Goal: Task Accomplishment & Management: Use online tool/utility

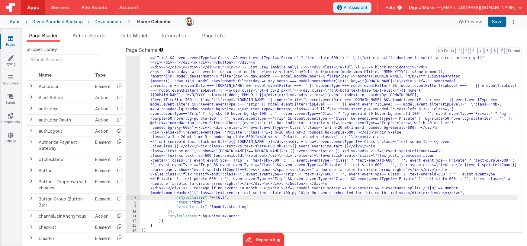
scroll to position [252, 0]
click at [291, 124] on div ""html" : "<div class= \" flex flex-col items-center pb-48 \" > \n\n <!--Title--…" at bounding box center [328, 102] width 377 height 550
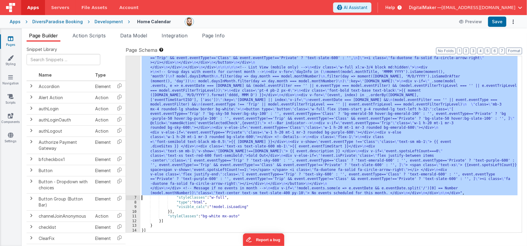
click at [132, 114] on div "6" at bounding box center [133, 11] width 14 height 369
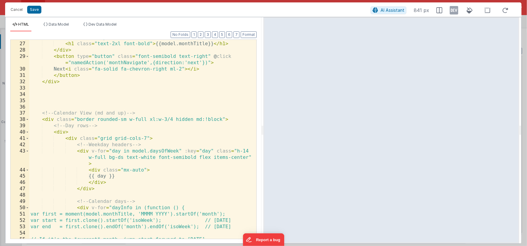
scroll to position [249, 0]
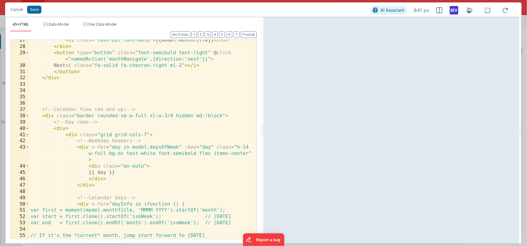
click at [454, 11] on icon at bounding box center [454, 10] width 8 height 10
click at [145, 166] on div "< h1 class = "text-2xl font-bold" > {{model.monthTitle}} </ h1 > </ div > < but…" at bounding box center [140, 143] width 223 height 212
click at [146, 166] on div "< h1 class = "text-2xl font-bold" > {{model.monthTitle}} </ h1 > </ div > < but…" at bounding box center [140, 143] width 223 height 212
click at [185, 154] on div "< h1 class = "text-2xl font-bold" > {{model.monthTitle}} </ h1 > </ div > < but…" at bounding box center [140, 143] width 223 height 212
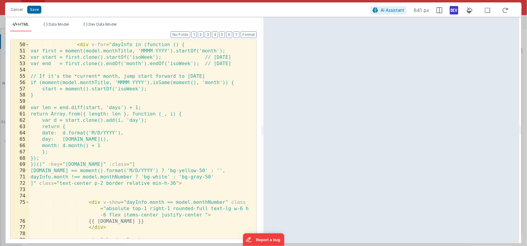
scroll to position [402, 0]
click at [204, 216] on div "<!-- Calendar days --> < div v-for = "dayInfo in (function () { var first = mom…" at bounding box center [140, 141] width 223 height 212
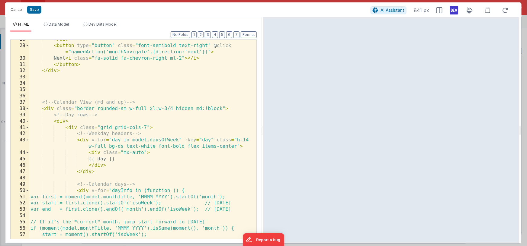
scroll to position [256, 0]
click at [246, 140] on div "</ div > < button type = "button" class = "font-semibold text-right" @ click = …" at bounding box center [140, 142] width 223 height 212
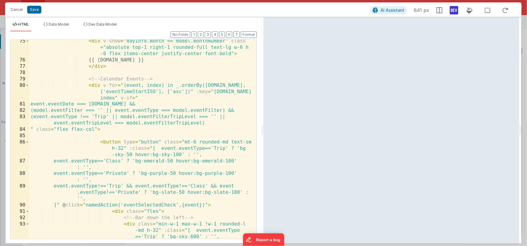
scroll to position [564, 0]
click at [111, 78] on div "< div v-show = "dayInfo.month == model.monthNumber" class = "absolute top-1 rig…" at bounding box center [140, 150] width 223 height 225
click at [88, 79] on div "< div v-show = "dayInfo.month == model.monthNumber" class = "absolute top-1 rig…" at bounding box center [140, 150] width 223 height 225
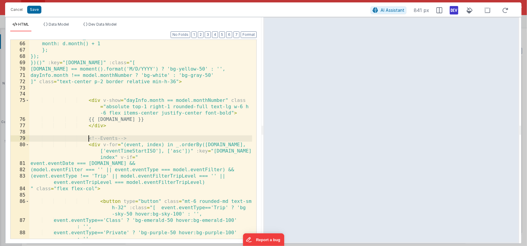
scroll to position [482, 0]
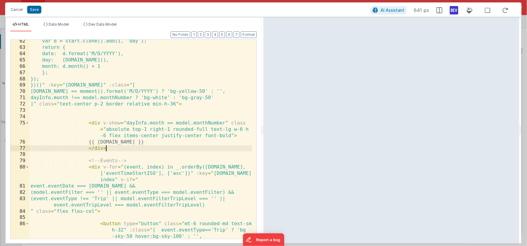
click at [114, 150] on div "var d = start.clone().add(i, 'day'); return { date: d.format('M/D/YYYY'), day: …" at bounding box center [140, 147] width 223 height 218
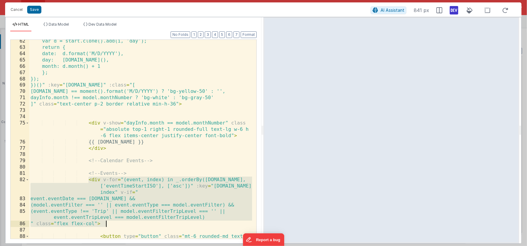
drag, startPoint x: 92, startPoint y: 184, endPoint x: 112, endPoint y: 222, distance: 43.6
click at [112, 222] on div "var d = start.clone().add(i, 'day'); return { date: d.format('M/D/YYYY'), day: …" at bounding box center [140, 150] width 223 height 225
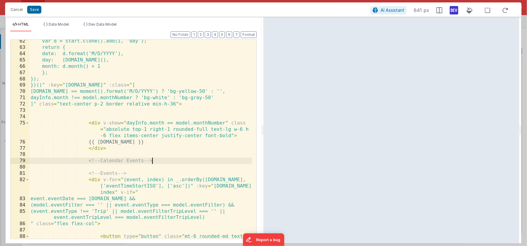
click at [159, 162] on div "var d = start.clone().add(i, 'day'); return { date: d.format('M/D/YYYY'), day: …" at bounding box center [140, 150] width 223 height 225
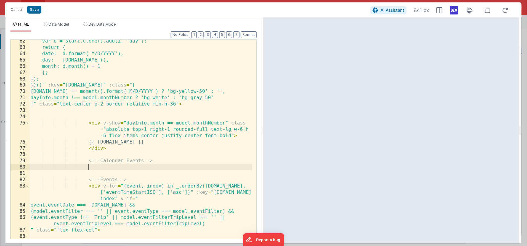
paste textarea
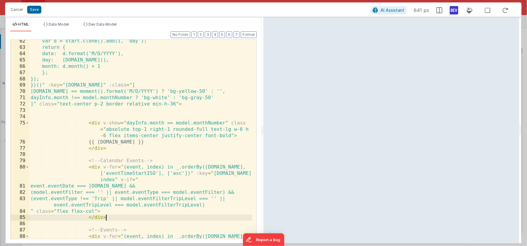
click at [140, 168] on div "var d = start.clone().add(i, 'day'); return { date: d.format('M/D/YYYY'), day: …" at bounding box center [140, 150] width 223 height 225
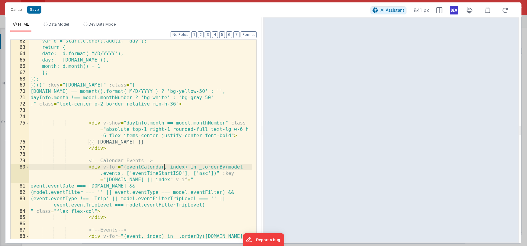
click at [138, 167] on div "var d = start.clone().add(i, 'day'); return { date: d.format('M/D/YYYY'), day: …" at bounding box center [140, 150] width 223 height 225
click at [113, 174] on div "var d = start.clone().add(i, 'day'); return { date: d.format('M/D/YYYY'), day: …" at bounding box center [140, 150] width 223 height 225
paste textarea
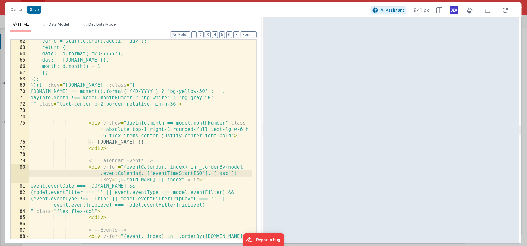
click at [117, 173] on div "var d = start.clone().add(i, 'day'); return { date: d.format('M/D/YYYY'), day: …" at bounding box center [140, 150] width 223 height 225
click at [134, 168] on div "var d = start.clone().add(i, 'day'); return { date: d.format('M/D/YYYY'), day: …" at bounding box center [140, 150] width 223 height 225
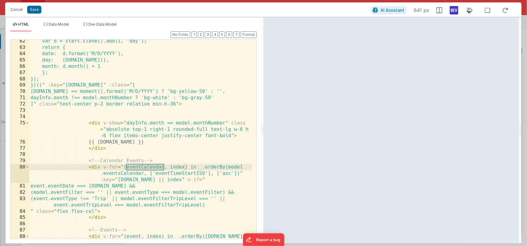
click at [128, 180] on div "var d = start.clone().add(i, 'day'); return { date: d.format('M/D/YYYY'), day: …" at bounding box center [140, 150] width 223 height 225
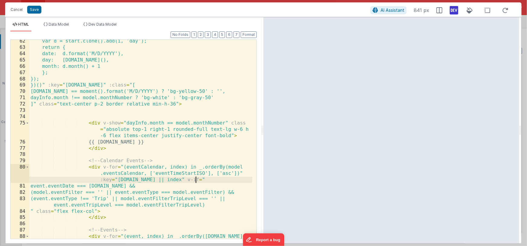
click at [195, 180] on div "var d = start.clone().add(i, 'day'); return { date: d.format('M/D/YYYY'), day: …" at bounding box center [140, 150] width 223 height 225
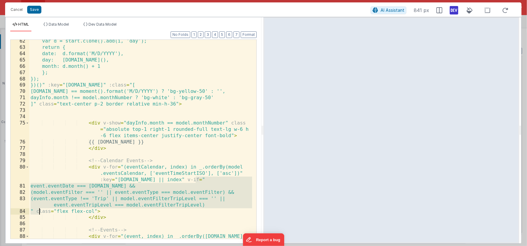
click at [39, 210] on div "var d = start.clone().add(i, 'day'); return { date: d.format('M/D/YYYY'), day: …" at bounding box center [140, 150] width 223 height 225
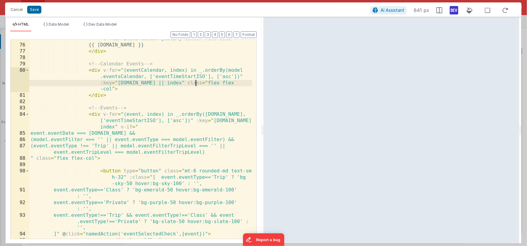
scroll to position [579, 0]
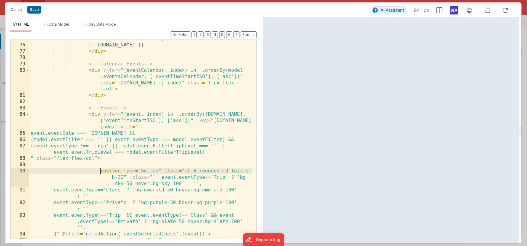
click at [100, 171] on div "< div v-show = "dayInfo.month == model.monthNumber" class = "absolute top-1 rig…" at bounding box center [140, 135] width 223 height 225
click at [126, 177] on div "< div v-show = "dayInfo.month == model.monthNumber" class = "absolute top-1 rig…" at bounding box center [140, 135] width 223 height 225
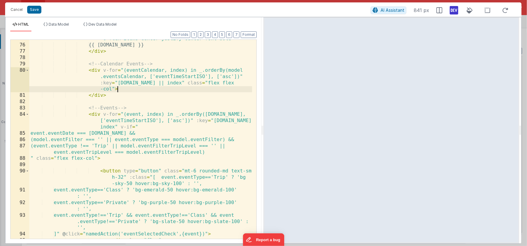
click at [126, 91] on div "< div v-show = "dayInfo.month == model.monthNumber" class = "absolute top-1 rig…" at bounding box center [140, 135] width 223 height 225
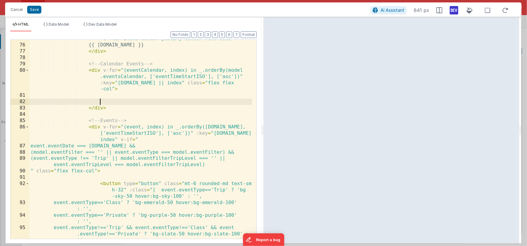
paste textarea
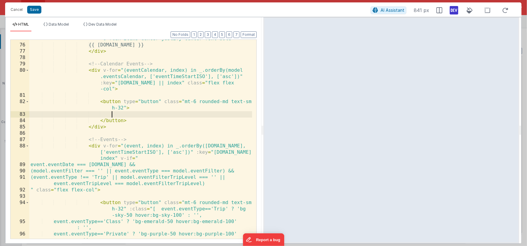
scroll to position [583, 0]
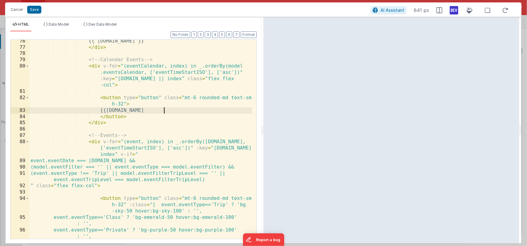
click at [163, 112] on div "{{ [DOMAIN_NAME] }} </ div > <!-- Calendar Events --> < div v-for = "(eventCale…" at bounding box center [140, 150] width 223 height 225
click at [63, 25] on span "Data Model" at bounding box center [59, 24] width 20 height 5
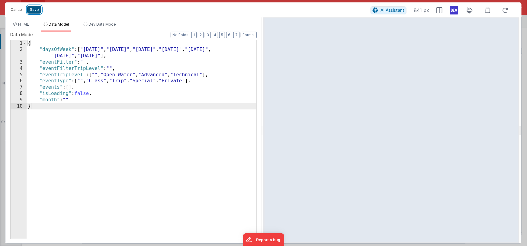
click at [36, 9] on button "Save" at bounding box center [34, 10] width 14 height 8
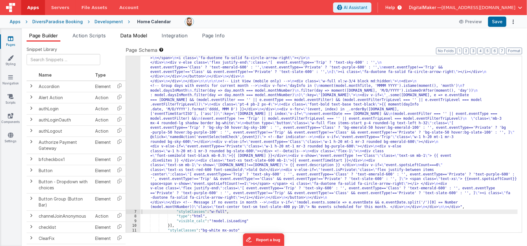
click at [128, 36] on span "Data Model" at bounding box center [133, 36] width 27 height 6
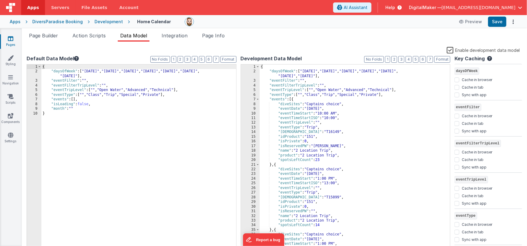
click at [91, 100] on div "{ "daysOfWeek" : [ "[DATE]" , "[DATE]" , "[DATE]" , "[DATE]" , "[DATE]" , "[DAT…" at bounding box center [138, 163] width 195 height 196
paste textarea
click at [61, 104] on div "{ "daysOfWeek" : [ "[DATE]" , "[DATE]" , "[DATE]" , "[DATE]" , "[DATE]" , "[DAT…" at bounding box center [138, 163] width 195 height 196
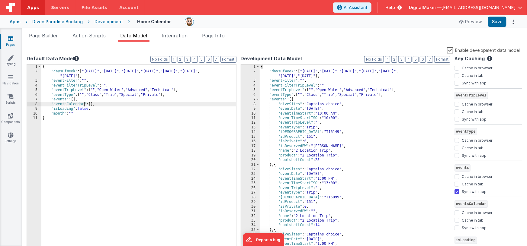
scroll to position [82, 0]
click at [458, 230] on input "Sync with app" at bounding box center [457, 230] width 5 height 5
checkbox input "true"
click at [99, 106] on div "{ "daysOfWeek" : [ "[DATE]" , "[DATE]" , "[DATE]" , "[DATE]" , "[DATE]" , "[DAT…" at bounding box center [138, 163] width 195 height 196
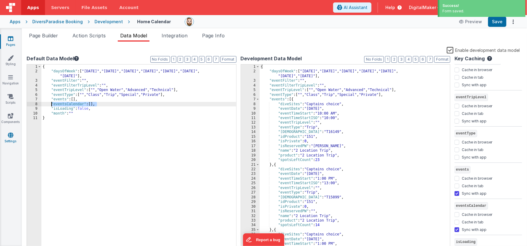
click at [11, 136] on icon at bounding box center [10, 135] width 5 height 6
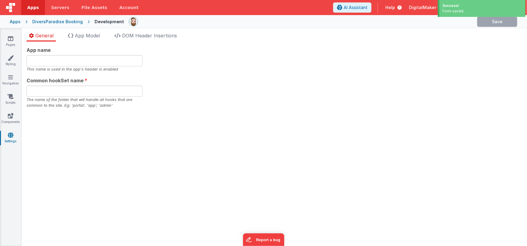
type input "Multipage Application"
type input "app"
click at [86, 38] on span "App Model" at bounding box center [87, 36] width 25 height 6
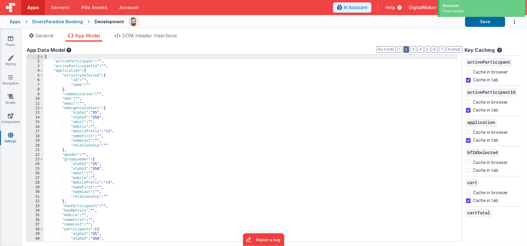
click at [406, 49] on button "2" at bounding box center [406, 49] width 6 height 7
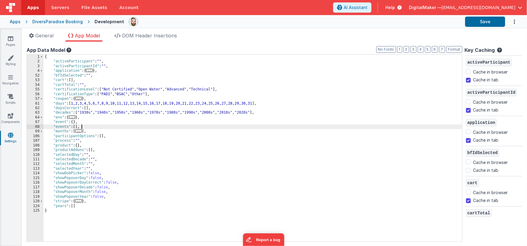
click at [90, 127] on div "{ "activeParticipant" : "" , "activeParticipantId" : "" , "application" : { ...…" at bounding box center [252, 153] width 419 height 197
checkbox input "false"
checkbox input "true"
checkbox input "false"
checkbox input "true"
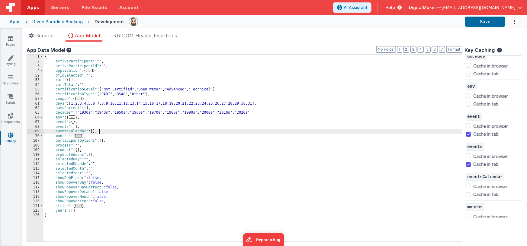
scroll to position [339, 0]
click at [466, 193] on input "Cache in tab" at bounding box center [468, 194] width 5 height 5
checkbox input "true"
click at [380, 183] on div "{ "activeParticipant" : "" , "activeParticipantId" : "" , "application" : { ...…" at bounding box center [252, 153] width 419 height 197
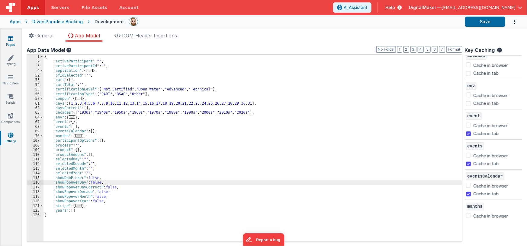
click at [10, 40] on icon at bounding box center [10, 39] width 5 height 6
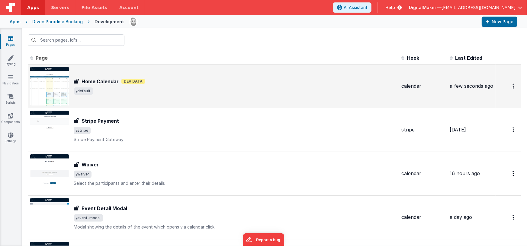
click at [110, 92] on span "/default" at bounding box center [235, 91] width 323 height 7
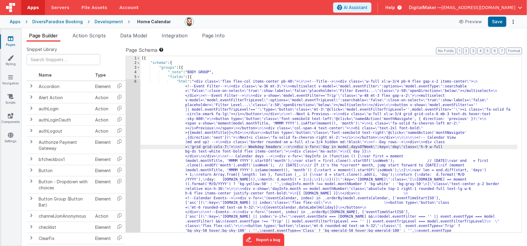
click at [143, 33] on span "Data Model" at bounding box center [133, 36] width 27 height 6
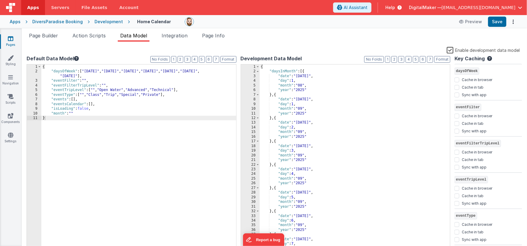
click at [307, 121] on div "{ "daysInMonth" : [{ "date" : "[DATE]" , "day" : 1 , "month" : "08" , "year" : …" at bounding box center [353, 163] width 186 height 196
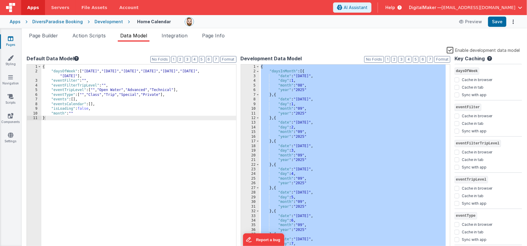
scroll to position [2968, 0]
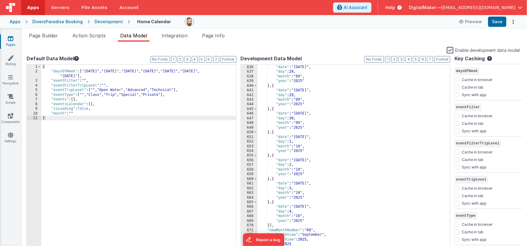
click at [261, 42] on div "Snippet Library Name Type Accordion Element Alert Action Action authLogin Actio…" at bounding box center [274, 149] width 505 height 214
click at [49, 36] on span "Page Builder" at bounding box center [43, 36] width 29 height 6
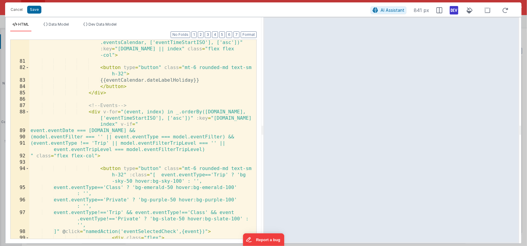
scroll to position [613, 0]
click at [120, 124] on div "< div v-for = "(eventCalendar, index) in _.orderBy(model .eventsCalendar, ['eve…" at bounding box center [140, 148] width 223 height 231
click at [135, 131] on div "< div v-for = "(eventCalendar, index) in _.orderBy(model .eventsCalendar, ['eve…" at bounding box center [140, 148] width 223 height 231
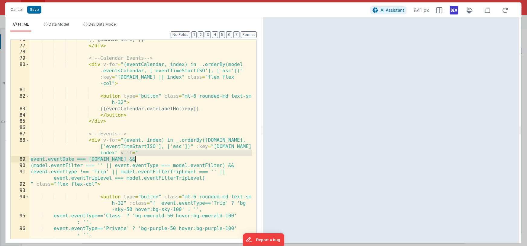
scroll to position [580, 0]
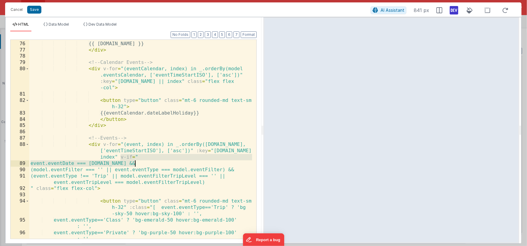
click at [115, 88] on div "< div v-show = "dayInfo.month == model.monthNumber" class = "absolute top-1 rig…" at bounding box center [140, 137] width 223 height 231
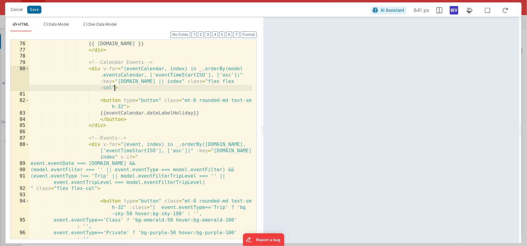
click at [192, 81] on div "< div v-show = "dayInfo.month == model.monthNumber" class = "absolute top-1 rig…" at bounding box center [140, 137] width 223 height 231
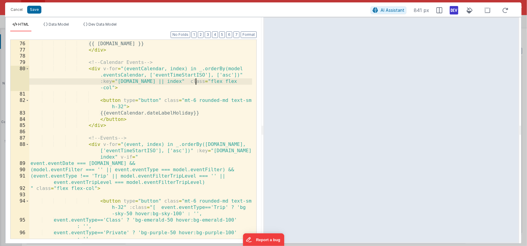
paste textarea
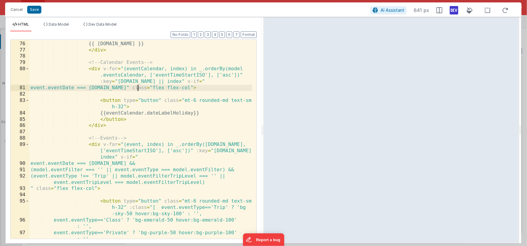
click at [76, 89] on div "< div v-show = "dayInfo.month == model.monthNumber" class = "absolute top-1 rig…" at bounding box center [140, 137] width 223 height 231
click at [140, 69] on div "< div v-show = "dayInfo.month == model.monthNumber" class = "absolute top-1 rig…" at bounding box center [140, 137] width 223 height 231
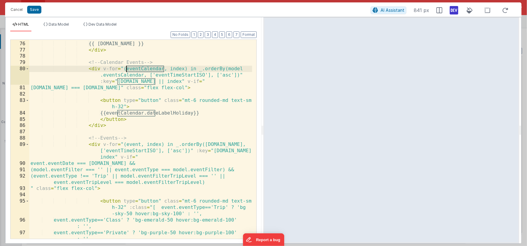
click at [140, 69] on div "< div v-show = "dayInfo.month == model.monthNumber" class = "absolute top-1 rig…" at bounding box center [140, 137] width 223 height 231
click at [47, 88] on div "< div v-show = "dayInfo.month == model.monthNumber" class = "absolute top-1 rig…" at bounding box center [140, 137] width 223 height 231
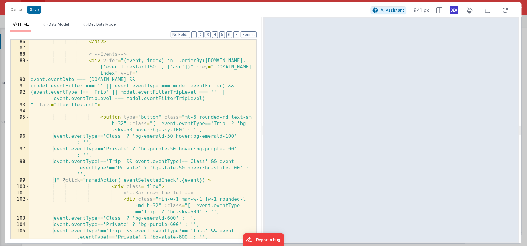
scroll to position [662, 0]
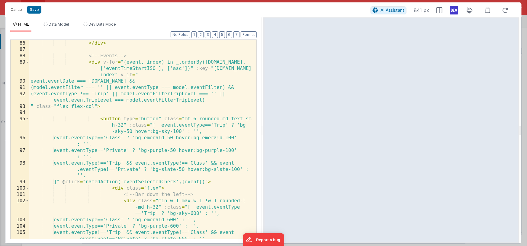
click at [153, 169] on div "</ button > </ div > <!-- Events --> < div v-for = "(event, index) in _.orderBy…" at bounding box center [140, 143] width 223 height 218
click at [240, 169] on div "</ button > </ div > <!-- Events --> < div v-for = "(event, index) in _.orderBy…" at bounding box center [140, 143] width 223 height 218
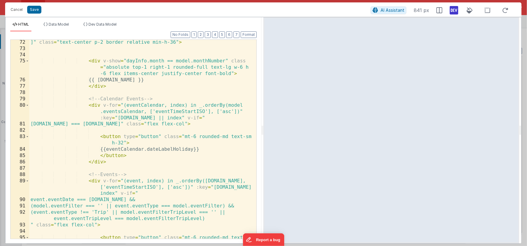
scroll to position [543, 0]
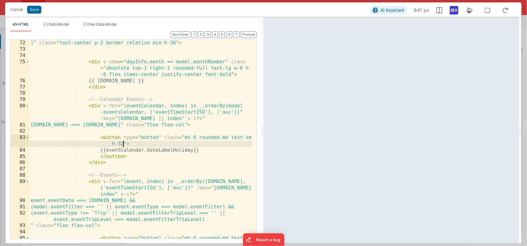
click at [123, 144] on div "dayInfo.month !== model.monthNumber ? 'bg-white' : 'bg-gray-50' ]" class = "tex…" at bounding box center [140, 146] width 223 height 225
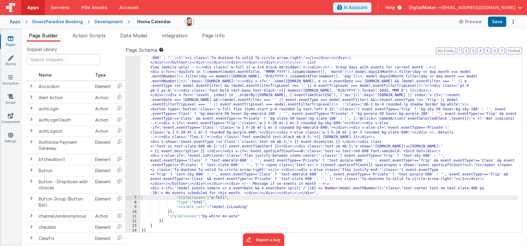
scroll to position [271, 0]
click at [136, 36] on span "Data Model" at bounding box center [133, 36] width 27 height 6
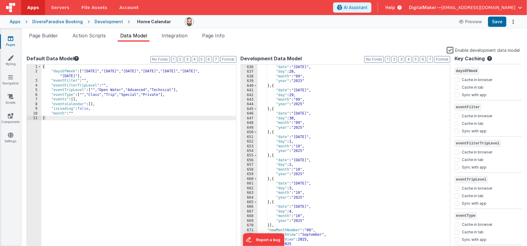
click at [323, 103] on div "} , { "date" : "[DATE]" , "day" : 28 , "month" : "09" , "year" : "2025" } , { "…" at bounding box center [352, 158] width 188 height 196
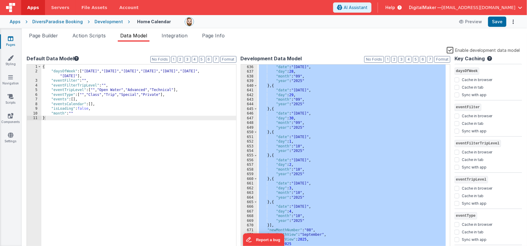
scroll to position [6408, 0]
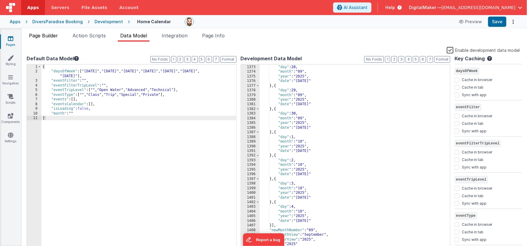
click at [40, 35] on span "Page Builder" at bounding box center [43, 36] width 29 height 6
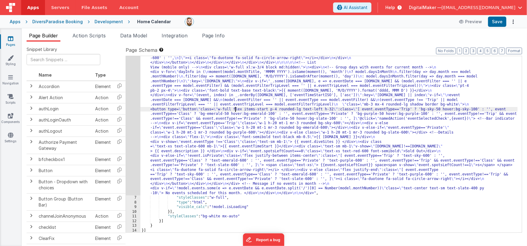
click at [236, 109] on div ""html" : "<div class= \" flex flex-col items-center pb-48 \" > \n\n <!--Title--…" at bounding box center [328, 93] width 377 height 569
click at [132, 104] on div "6" at bounding box center [133, 2] width 14 height 387
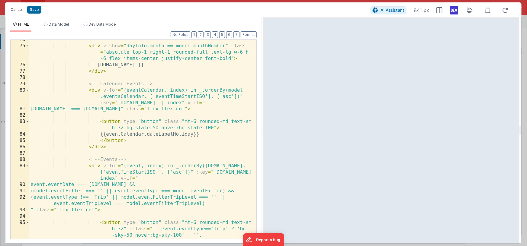
scroll to position [559, 0]
click at [120, 128] on div "< div v-show = "dayInfo.month == model.monthNumber" class = "absolute top-1 rig…" at bounding box center [140, 146] width 223 height 218
click at [214, 128] on div "< div v-show = "dayInfo.month == model.monthNumber" class = "absolute top-1 rig…" at bounding box center [140, 146] width 223 height 218
click at [111, 135] on div "< div v-show = "dayInfo.month == model.monthNumber" class = "absolute top-1 rig…" at bounding box center [140, 146] width 223 height 218
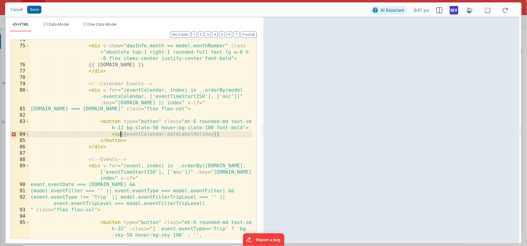
paste textarea
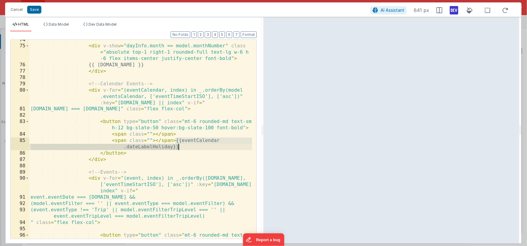
click at [181, 149] on div "< div v-show = "dayInfo.month == model.monthNumber" class = "absolute top-1 rig…" at bounding box center [140, 149] width 223 height 225
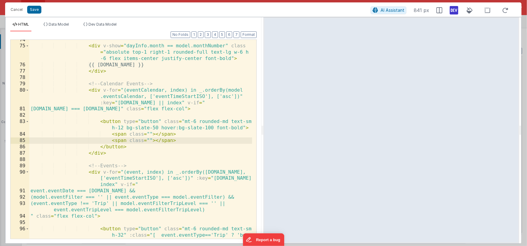
paste textarea
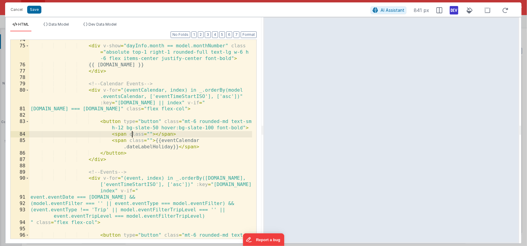
click at [132, 136] on div "< div v-show = "dayInfo.month == model.monthNumber" class = "absolute top-1 rig…" at bounding box center [140, 149] width 223 height 225
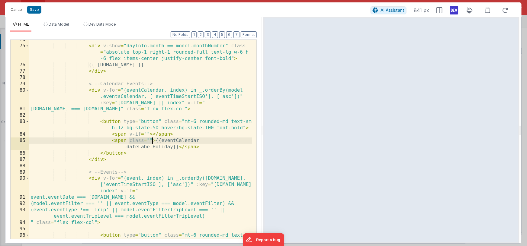
drag, startPoint x: 129, startPoint y: 141, endPoint x: 152, endPoint y: 139, distance: 23.1
click at [152, 139] on div "< div v-show = "dayInfo.month == model.monthNumber" class = "absolute top-1 rig…" at bounding box center [140, 149] width 223 height 225
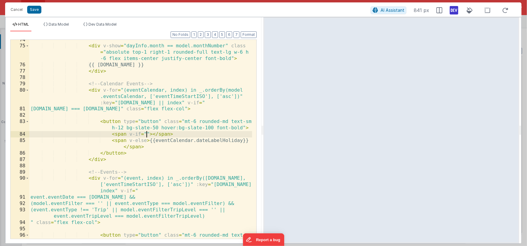
click at [147, 133] on div "< div v-show = "dayInfo.month == model.monthNumber" class = "absolute top-1 rig…" at bounding box center [140, 149] width 223 height 225
drag, startPoint x: 155, startPoint y: 141, endPoint x: 168, endPoint y: 141, distance: 13.0
click at [156, 141] on div "< div v-show = "dayInfo.month == model.monthNumber" class = "absolute top-1 rig…" at bounding box center [140, 149] width 223 height 225
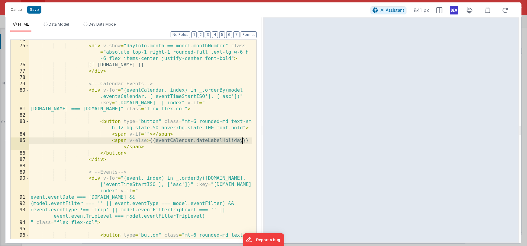
click at [241, 141] on div "< div v-show = "dayInfo.month == model.monthNumber" class = "absolute top-1 rig…" at bounding box center [140, 149] width 223 height 225
click at [147, 133] on div "< div v-show = "dayInfo.month == model.monthNumber" class = "absolute top-1 rig…" at bounding box center [140, 149] width 223 height 225
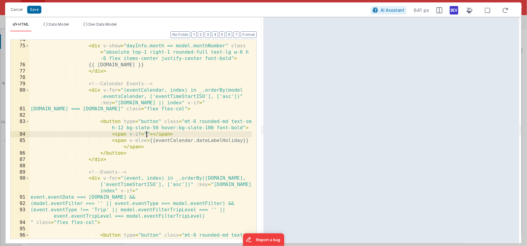
paste textarea
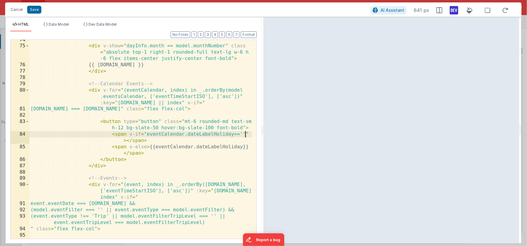
click at [146, 136] on div "< div v-show = "dayInfo.month == model.monthNumber" class = "absolute top-1 rig…" at bounding box center [140, 149] width 223 height 225
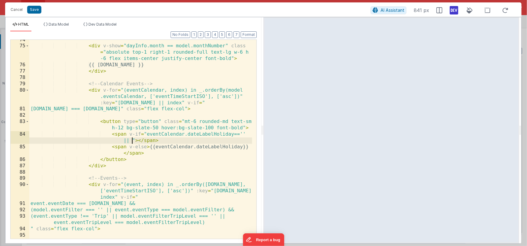
paste textarea
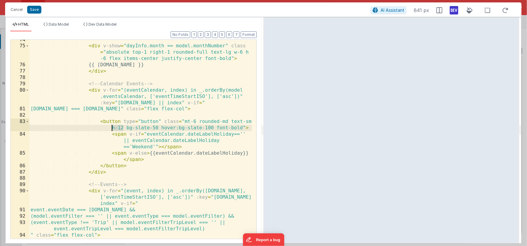
drag, startPoint x: 123, startPoint y: 128, endPoint x: 112, endPoint y: 127, distance: 11.5
click at [112, 127] on div "< div v-show = "dayInfo.month == model.monthNumber" class = "absolute top-1 rig…" at bounding box center [140, 143] width 223 height 212
click at [120, 128] on div "< div v-show = "dayInfo.month == model.monthNumber" class = "absolute top-1 rig…" at bounding box center [140, 143] width 223 height 212
click at [153, 129] on div "< div v-show = "dayInfo.month == model.monthNumber" class = "absolute top-1 rig…" at bounding box center [140, 143] width 223 height 212
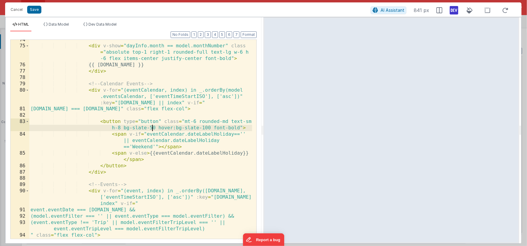
click at [153, 129] on div "< div v-show = "dayInfo.month == model.monthNumber" class = "absolute top-1 rig…" at bounding box center [140, 143] width 223 height 212
click at [162, 128] on div "< div v-show = "dayInfo.month == model.monthNumber" class = "absolute top-1 rig…" at bounding box center [140, 143] width 223 height 212
click at [215, 129] on div "< div v-show = "dayInfo.month == model.monthNumber" class = "absolute top-1 rig…" at bounding box center [140, 143] width 223 height 212
click at [196, 123] on div "< div v-show = "dayInfo.month == model.monthNumber" class = "absolute top-1 rig…" at bounding box center [140, 143] width 223 height 212
click at [184, 123] on div "< div v-show = "dayInfo.month == model.monthNumber" class = "absolute top-1 rig…" at bounding box center [140, 143] width 223 height 212
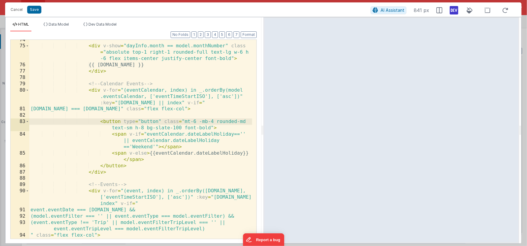
click at [175, 128] on div "< div v-show = "dayInfo.month == model.monthNumber" class = "absolute top-1 rig…" at bounding box center [140, 143] width 223 height 212
click at [199, 129] on div "< div v-show = "dayInfo.month == model.monthNumber" class = "absolute top-1 rig…" at bounding box center [140, 143] width 223 height 212
click at [225, 128] on div "< div v-show = "dayInfo.month == model.monthNumber" class = "absolute top-1 rig…" at bounding box center [140, 143] width 223 height 212
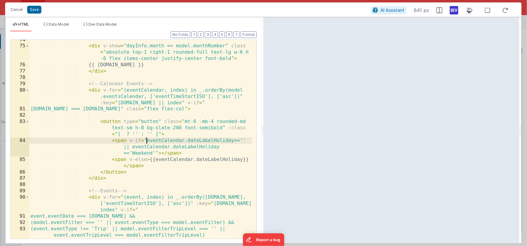
click at [147, 141] on div "< div v-show = "dayInfo.month == model.monthNumber" class = "absolute top-1 rig…" at bounding box center [140, 143] width 223 height 212
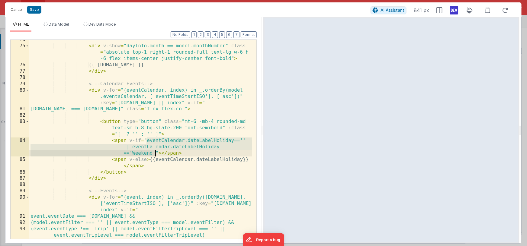
click at [155, 153] on div "< div v-show = "dayInfo.month == model.monthNumber" class = "absolute top-1 rig…" at bounding box center [140, 143] width 223 height 212
click at [124, 134] on div "< div v-show = "dayInfo.month == model.monthNumber" class = "absolute top-1 rig…" at bounding box center [140, 143] width 223 height 212
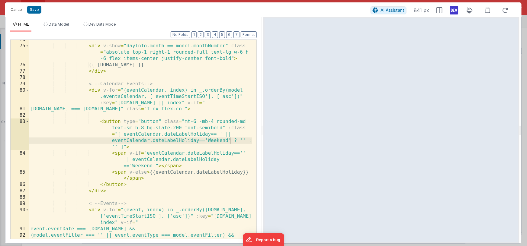
drag, startPoint x: 146, startPoint y: 129, endPoint x: 154, endPoint y: 128, distance: 7.9
click at [146, 129] on div "< div v-show = "dayInfo.month == model.monthNumber" class = "absolute top-1 rig…" at bounding box center [140, 146] width 223 height 218
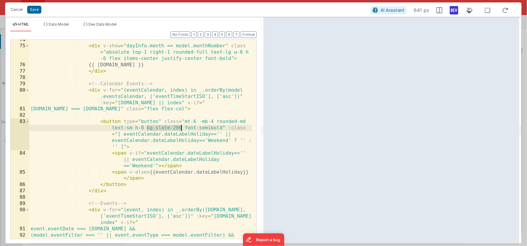
click at [181, 128] on div "< div v-show = "dayInfo.month == model.monthNumber" class = "absolute top-1 rig…" at bounding box center [140, 146] width 223 height 218
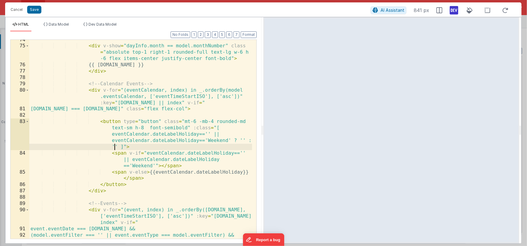
click at [115, 147] on div "< div v-show = "dayInfo.month == model.monthNumber" class = "absolute top-1 rig…" at bounding box center [140, 146] width 223 height 218
click at [198, 135] on div "< div v-show = "dayInfo.month == model.monthNumber" class = "absolute top-1 rig…" at bounding box center [140, 146] width 223 height 218
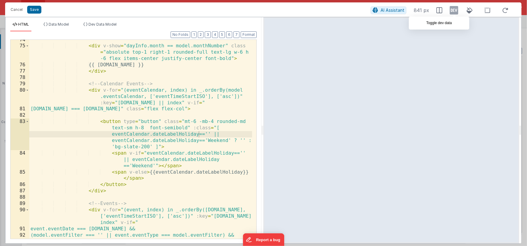
click at [456, 10] on icon at bounding box center [454, 10] width 8 height 10
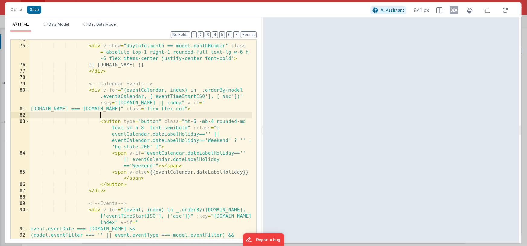
click at [229, 118] on div "< div v-show = "dayInfo.month == model.monthNumber" class = "absolute top-1 rig…" at bounding box center [140, 146] width 223 height 218
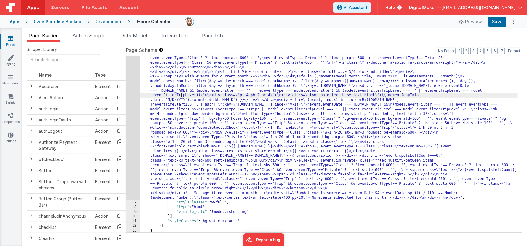
click at [181, 95] on div ""html" : "<div class= \" flex flex-col items-center pb-48 \" > \n\n <!--Title--…" at bounding box center [328, 96] width 377 height 574
click at [131, 95] on div "6" at bounding box center [133, 5] width 14 height 392
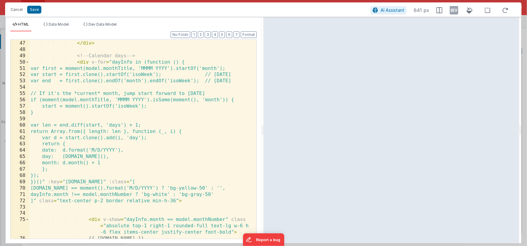
scroll to position [411, 0]
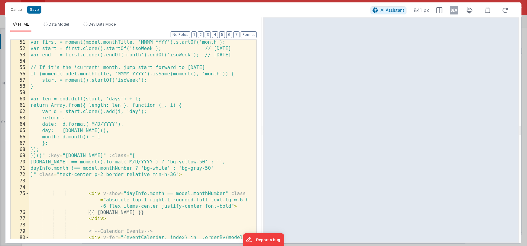
click at [228, 162] on div "var first = moment(model.monthTitle, 'MMMM YYYY').startOf('month'); var start =…" at bounding box center [140, 151] width 223 height 225
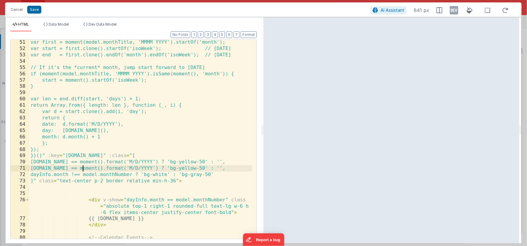
click at [83, 169] on div "var first = moment(model.monthTitle, 'MMMM YYYY').startOf('month'); var start =…" at bounding box center [140, 151] width 223 height 225
click at [161, 169] on div "var first = moment(model.monthTitle, 'MMMM YYYY').startOf('month'); var start =…" at bounding box center [140, 151] width 223 height 225
drag, startPoint x: 73, startPoint y: 169, endPoint x: 99, endPoint y: 169, distance: 25.7
click at [99, 169] on div "var first = moment(model.monthTitle, 'MMMM YYYY').startOf('month'); var start =…" at bounding box center [140, 151] width 223 height 225
click at [71, 169] on div "var first = moment(model.monthTitle, 'MMMM YYYY').startOf('month'); var start =…" at bounding box center [140, 151] width 223 height 225
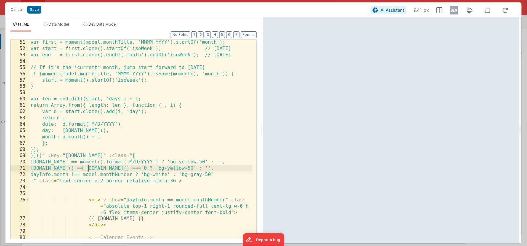
click at [129, 169] on div "var first = moment(model.monthTitle, 'MMMM YYYY').startOf('month'); var start =…" at bounding box center [140, 151] width 223 height 225
click at [132, 170] on div "var first = moment(model.monthTitle, 'MMMM YYYY').startOf('month'); var start =…" at bounding box center [140, 151] width 223 height 225
click at [152, 169] on div "var first = moment(model.monthTitle, 'MMMM YYYY').startOf('month'); var start =…" at bounding box center [140, 151] width 223 height 225
click at [127, 169] on div "var first = moment(model.monthTitle, 'MMMM YYYY').startOf('month'); var start =…" at bounding box center [140, 151] width 223 height 225
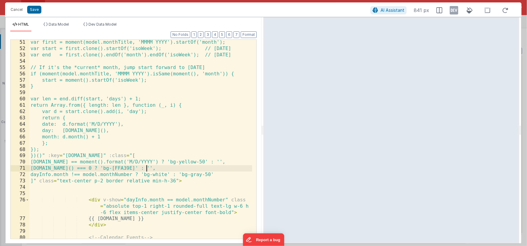
click at [129, 169] on div "var first = moment(model.monthTitle, 'MMMM YYYY').startOf('month'); var start =…" at bounding box center [140, 151] width 223 height 225
click at [454, 9] on icon at bounding box center [454, 10] width 8 height 10
click at [177, 169] on div "var first = moment(model.monthTitle, 'MMMM YYYY').startOf('month'); var start =…" at bounding box center [140, 151] width 223 height 225
click at [88, 169] on div "var first = moment(model.monthTitle, 'MMMM YYYY').startOf('month'); var start =…" at bounding box center [140, 151] width 223 height 225
click at [71, 169] on div "var first = moment(model.monthTitle, 'MMMM YYYY').startOf('month'); var start =…" at bounding box center [140, 151] width 223 height 225
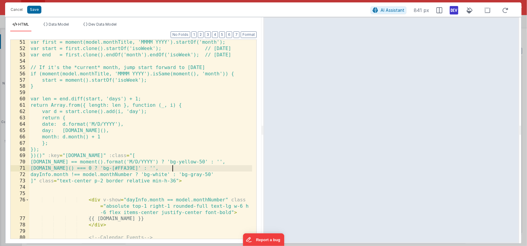
click at [175, 169] on div "var first = moment(model.monthTitle, 'MMMM YYYY').startOf('month'); var start =…" at bounding box center [140, 151] width 223 height 225
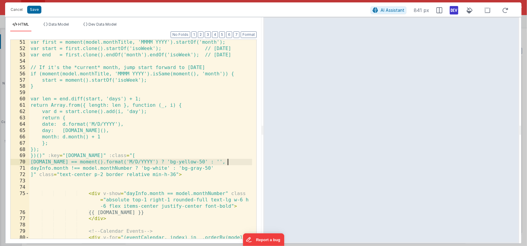
click at [111, 156] on div "var first = moment(model.monthTitle, 'MMMM YYYY').startOf('month'); var start =…" at bounding box center [140, 151] width 223 height 225
click at [36, 175] on div "var first = moment(model.monthTitle, 'MMMM YYYY').startOf('month'); var start =…" at bounding box center [140, 151] width 223 height 225
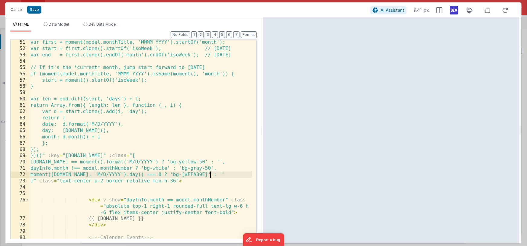
drag, startPoint x: 211, startPoint y: 175, endPoint x: 211, endPoint y: 185, distance: 10.0
click at [210, 175] on div "var first = moment(model.monthTitle, 'MMMM YYYY').startOf('month'); var start =…" at bounding box center [140, 151] width 223 height 225
click at [198, 177] on div "var first = moment(model.monthTitle, 'MMMM YYYY').startOf('month'); var start =…" at bounding box center [140, 151] width 223 height 225
click at [230, 175] on div "var first = moment(model.monthTitle, 'MMMM YYYY').startOf('month'); var start =…" at bounding box center [140, 151] width 223 height 225
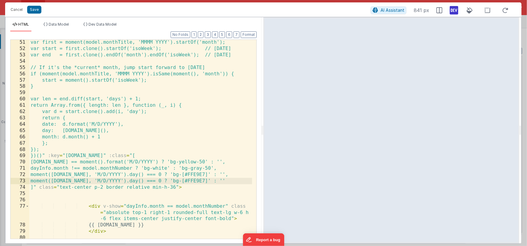
click at [164, 178] on div "var first = moment(model.monthTitle, 'MMMM YYYY').startOf('month'); var start =…" at bounding box center [140, 145] width 223 height 212
click at [196, 174] on div "var first = moment(model.monthTitle, 'MMMM YYYY').startOf('month'); var start =…" at bounding box center [140, 145] width 223 height 212
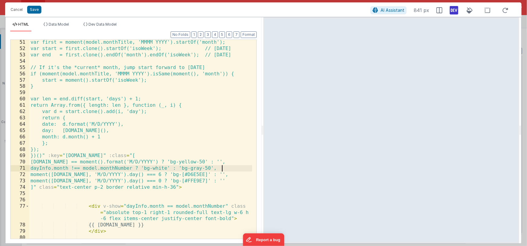
click at [226, 169] on div "var first = moment(model.monthTitle, 'MMMM YYYY').startOf('month'); var start =…" at bounding box center [140, 145] width 223 height 212
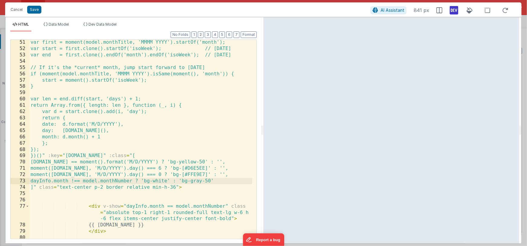
click at [236, 177] on div "var first = moment(model.monthTitle, 'MMMM YYYY').startOf('month'); var start =…" at bounding box center [140, 145] width 223 height 212
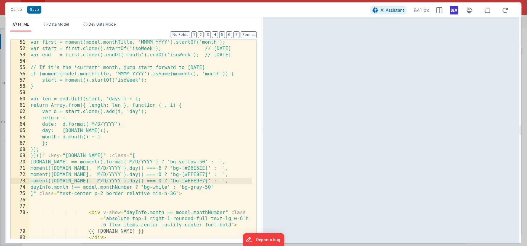
click at [197, 182] on div "var first = moment(model.monthTitle, 'MMMM YYYY').startOf('month'); var start =…" at bounding box center [140, 145] width 223 height 212
click at [164, 182] on div "var first = moment(model.monthTitle, 'MMMM YYYY').startOf('month'); var start =…" at bounding box center [140, 145] width 223 height 212
click at [164, 181] on div "var first = moment(model.monthTitle, 'MMMM YYYY').startOf('month'); var start =…" at bounding box center [140, 145] width 223 height 212
paste textarea
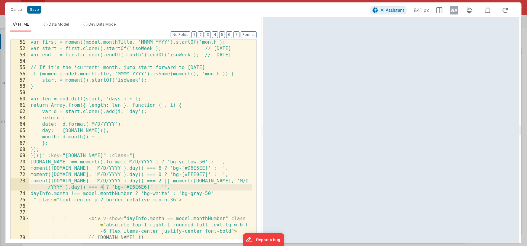
click at [455, 10] on icon at bounding box center [454, 10] width 8 height 10
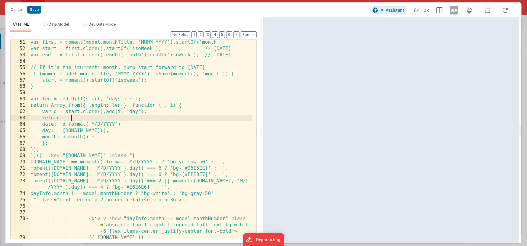
click at [239, 119] on div "var first = moment(model.monthTitle, 'MMMM YYYY').startOf('month'); var start =…" at bounding box center [140, 145] width 223 height 212
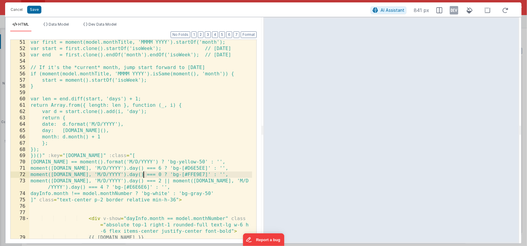
click at [143, 175] on div "var first = moment(model.monthTitle, 'MMMM YYYY').startOf('month'); var start =…" at bounding box center [140, 145] width 223 height 212
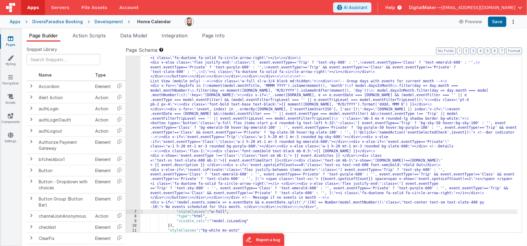
click at [184, 128] on div ""html" : "<div class= \" flex flex-col items-center pb-48 \" > \n\n <!--Title--…" at bounding box center [328, 100] width 377 height 583
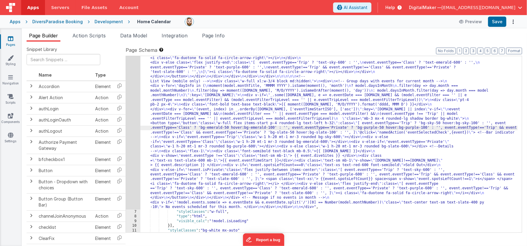
click at [130, 128] on div "6" at bounding box center [133, 9] width 14 height 401
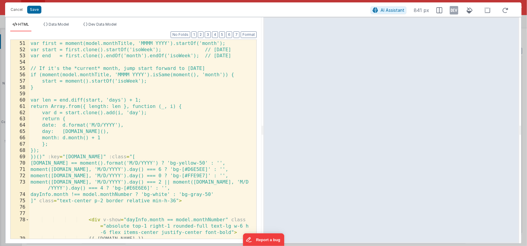
scroll to position [362, 0]
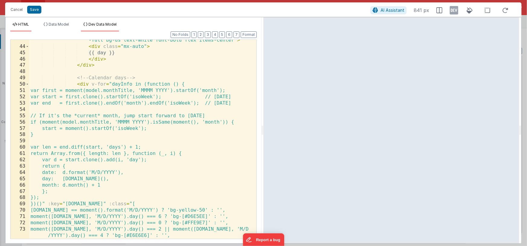
click at [104, 24] on span "Dev Data Model" at bounding box center [102, 24] width 28 height 5
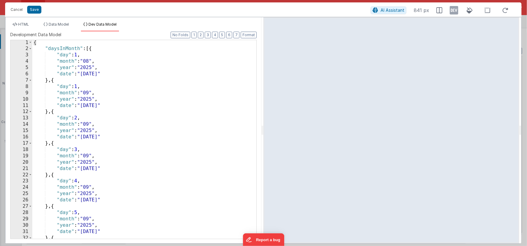
scroll to position [0, 0]
click at [201, 35] on button "2" at bounding box center [201, 35] width 6 height 7
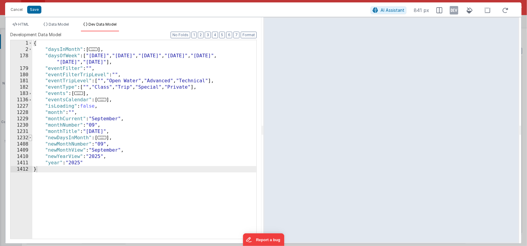
click at [31, 139] on span at bounding box center [30, 138] width 3 height 6
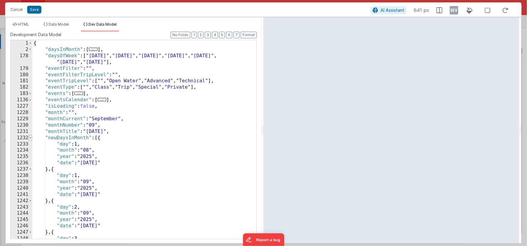
click at [31, 139] on span at bounding box center [30, 138] width 3 height 6
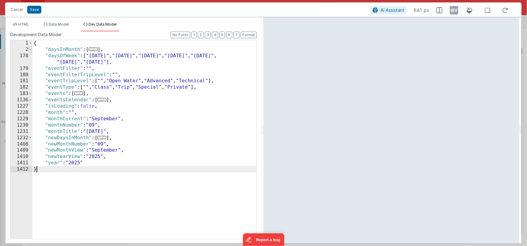
click at [31, 49] on span at bounding box center [30, 50] width 3 height 6
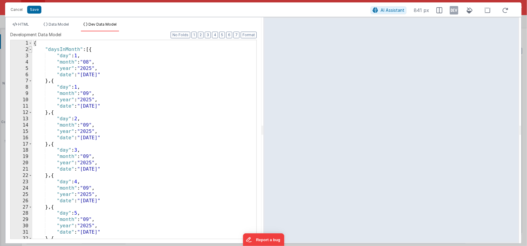
click at [31, 49] on span at bounding box center [30, 50] width 3 height 6
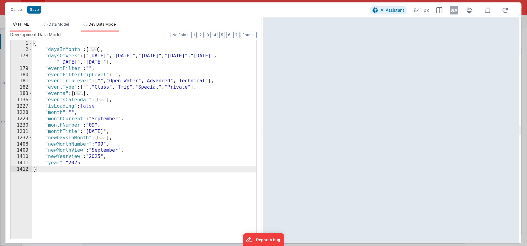
click at [22, 23] on span "HTML" at bounding box center [23, 24] width 11 height 5
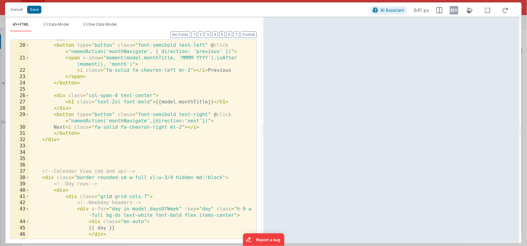
scroll to position [186, 0]
click at [42, 172] on div "< div class = "w-full xl:w-3/4 grid grid-cols-6 mb-3 text-ds hover:text-sky -80…" at bounding box center [140, 139] width 223 height 218
click at [28, 178] on span at bounding box center [27, 178] width 3 height 6
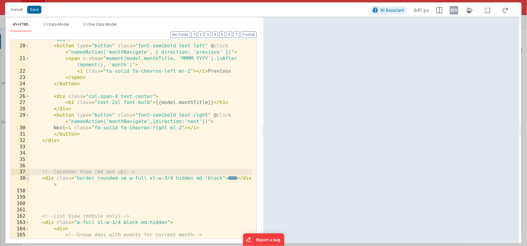
click at [28, 178] on span at bounding box center [27, 178] width 3 height 6
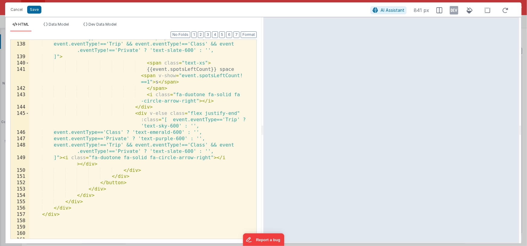
scroll to position [1231, 0]
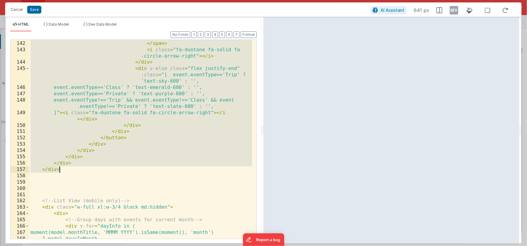
click at [74, 171] on div "{{event.spotsLeftCount}} space < span v-show = "event.spotsLeftCount! ==1" > s …" at bounding box center [140, 133] width 223 height 225
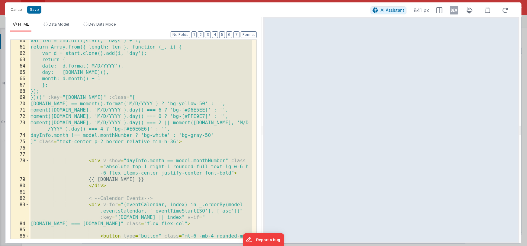
scroll to position [469, 0]
click at [103, 112] on div "var len = end.diff(start, 'days') + 1; return Array.from({ length: len }, funct…" at bounding box center [140, 156] width 223 height 237
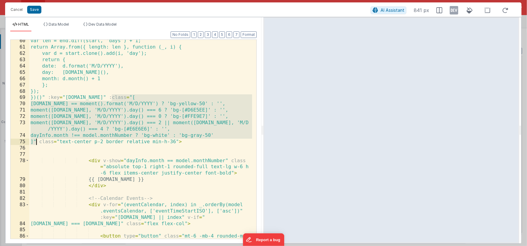
drag, startPoint x: 112, startPoint y: 97, endPoint x: 37, endPoint y: 141, distance: 87.3
click at [37, 141] on div "var len = end.diff(start, 'days') + 1; return Array.from({ length: len }, funct…" at bounding box center [140, 156] width 223 height 237
click at [452, 12] on icon at bounding box center [454, 10] width 8 height 10
click at [111, 98] on div "var len = end.diff(start, 'days') + 1; return Array.from({ length: len }, funct…" at bounding box center [140, 156] width 223 height 237
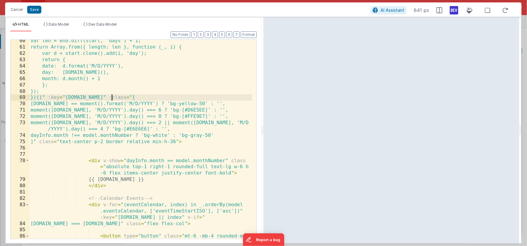
click at [37, 142] on div "var len = end.diff(start, 'days') + 1; return Array.from({ length: len }, funct…" at bounding box center [140, 156] width 223 height 237
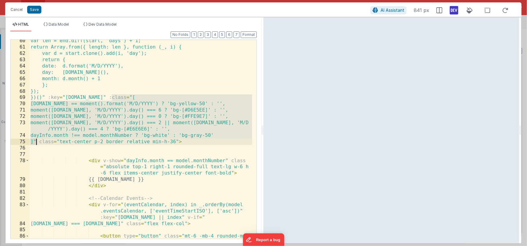
click at [119, 111] on div "var len = end.diff(start, 'days') + 1; return Array.from({ length: len }, funct…" at bounding box center [140, 156] width 223 height 237
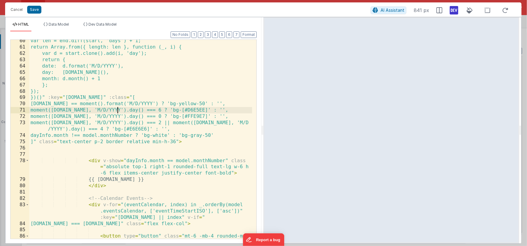
click at [118, 111] on div "var len = end.diff(start, 'days') + 1; return Array.from({ length: len }, funct…" at bounding box center [140, 156] width 223 height 237
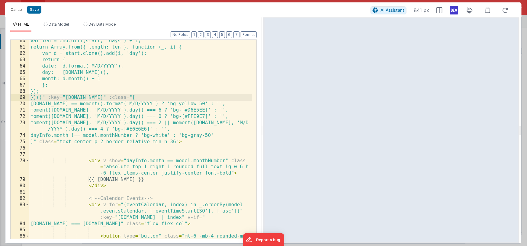
click at [112, 97] on div "var len = end.diff(start, 'days') + 1; return Array.from({ length: len }, funct…" at bounding box center [140, 156] width 223 height 237
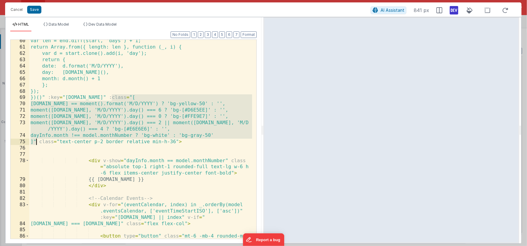
click at [36, 141] on div "var len = end.diff(start, 'days') + 1; return Array.from({ length: len }, funct…" at bounding box center [140, 156] width 223 height 237
click at [136, 109] on div "var len = end.diff(start, 'days') + 1; return Array.from({ length: len }, funct…" at bounding box center [140, 156] width 223 height 237
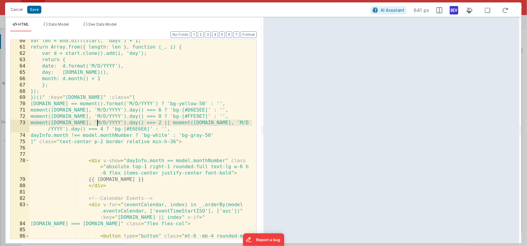
click at [96, 126] on div "var len = end.diff(start, 'days') + 1; return Array.from({ length: len }, funct…" at bounding box center [140, 156] width 223 height 237
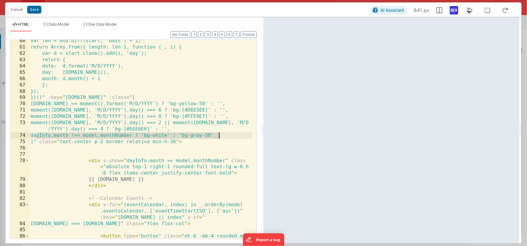
drag, startPoint x: 36, startPoint y: 136, endPoint x: 220, endPoint y: 137, distance: 184.5
click at [220, 137] on div "var len = end.diff(start, 'days') + 1; return Array.from({ length: len }, funct…" at bounding box center [140, 156] width 223 height 237
click at [174, 133] on div "var len = end.diff(start, 'days') + 1; return Array.from({ length: len }, funct…" at bounding box center [140, 156] width 223 height 237
click at [166, 131] on div "var len = end.diff(start, 'days') + 1; return Array.from({ length: len }, funct…" at bounding box center [140, 156] width 223 height 237
click at [220, 136] on div "var len = end.diff(start, 'days') + 1; return Array.from({ length: len }, funct…" at bounding box center [140, 156] width 223 height 237
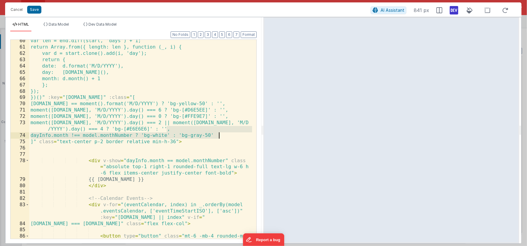
click at [218, 136] on div "var len = end.diff(start, 'days') + 1; return Array.from({ length: len }, funct…" at bounding box center [140, 156] width 223 height 237
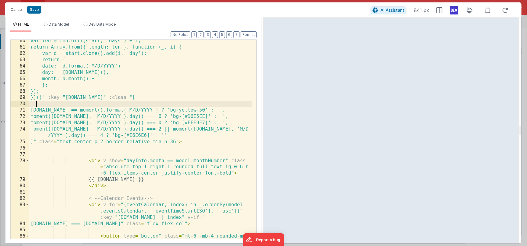
paste textarea
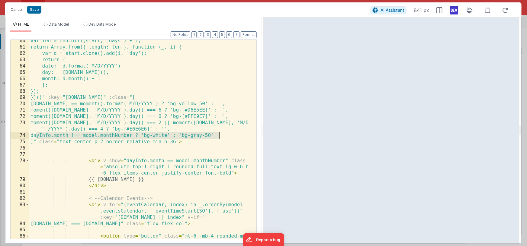
click at [169, 135] on div "var len = end.diff(start, 'days') + 1; return Array.from({ length: len }, funct…" at bounding box center [140, 156] width 223 height 237
click at [194, 135] on div "var len = end.diff(start, 'days') + 1; return Array.from({ length: len }, funct…" at bounding box center [140, 156] width 223 height 237
click at [221, 135] on div "var len = end.diff(start, 'days') + 1; return Array.from({ length: len }, funct…" at bounding box center [140, 156] width 223 height 237
click at [67, 136] on div "var len = end.diff(start, 'days') + 1; return Array.from({ length: len }, funct…" at bounding box center [140, 156] width 223 height 237
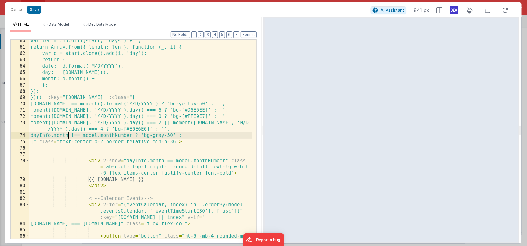
click at [67, 136] on div "var len = end.diff(start, 'days') + 1; return Array.from({ length: len }, funct…" at bounding box center [140, 156] width 223 height 237
click at [74, 136] on div "var len = end.diff(start, 'days') + 1; return Array.from({ length: len }, funct…" at bounding box center [140, 156] width 223 height 237
drag, startPoint x: 79, startPoint y: 136, endPoint x: 128, endPoint y: 135, distance: 48.6
click at [128, 135] on div "var len = end.diff(start, 'days') + 1; return Array.from({ length: len }, funct…" at bounding box center [140, 156] width 223 height 237
click at [83, 137] on div "var len = end.diff(start, 'days') + 1; return Array.from({ length: len }, funct…" at bounding box center [140, 156] width 223 height 237
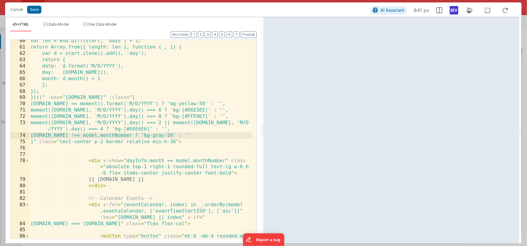
click at [131, 135] on div "var len = end.diff(start, 'days') + 1; return Array.from({ length: len }, funct…" at bounding box center [140, 156] width 223 height 237
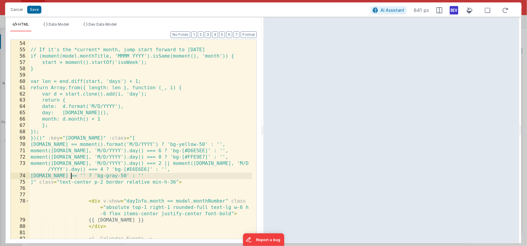
scroll to position [492, 0]
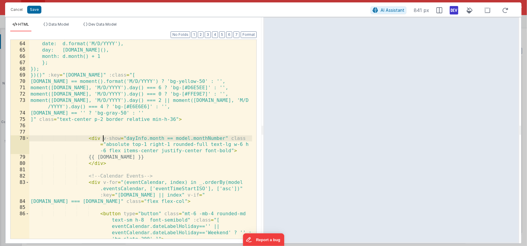
click at [104, 139] on div "return { date: d.format('M/D/YYYY'), day: [DOMAIN_NAME](), month: d.month() + 1…" at bounding box center [140, 152] width 223 height 237
click at [227, 139] on div "return { date: d.format('M/D/YYYY'), day: [DOMAIN_NAME](), month: d.month() + 1…" at bounding box center [140, 152] width 223 height 237
click at [126, 139] on div "return { date: d.format('M/D/YYYY'), day: [DOMAIN_NAME](), month: d.month() + 1…" at bounding box center [140, 152] width 223 height 237
click at [225, 138] on div "return { date: d.format('M/D/YYYY'), day: [DOMAIN_NAME](), month: d.month() + 1…" at bounding box center [140, 152] width 223 height 237
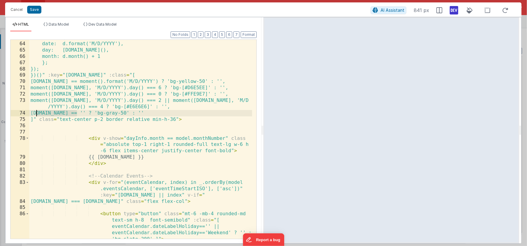
drag, startPoint x: 78, startPoint y: 114, endPoint x: 36, endPoint y: 115, distance: 42.0
click at [36, 115] on div "return { date: d.format('M/D/YYYY'), day: [DOMAIN_NAME](), month: d.month() + 1…" at bounding box center [140, 152] width 223 height 237
click at [143, 113] on div "return { date: d.format('M/D/YYYY'), day: [DOMAIN_NAME](), month: d.month() + 1…" at bounding box center [140, 152] width 223 height 237
click at [78, 114] on div "return { date: d.format('M/D/YYYY'), day: [DOMAIN_NAME](), month: d.month() + 1…" at bounding box center [140, 152] width 223 height 237
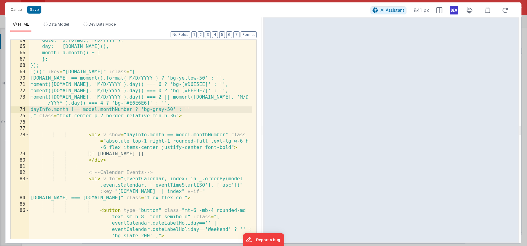
scroll to position [495, 0]
drag, startPoint x: 74, startPoint y: 109, endPoint x: 69, endPoint y: 109, distance: 5.4
click at [74, 109] on div "date: d.format('M/D/YYYY'), day: [DOMAIN_NAME](), month: d.month() + 1 }; }); }…" at bounding box center [140, 149] width 223 height 225
click at [133, 154] on div "date: d.format('M/D/YYYY'), day: [DOMAIN_NAME](), month: d.month() + 1 }; }); }…" at bounding box center [140, 149] width 223 height 225
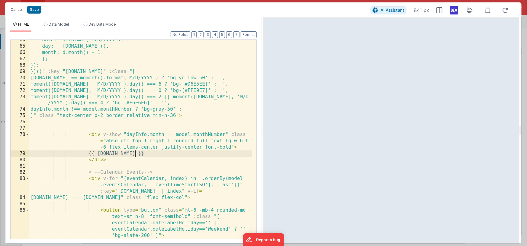
click at [133, 154] on div "date: d.format('M/D/YYYY'), day: [DOMAIN_NAME](), month: d.month() + 1 }; }); }…" at bounding box center [140, 149] width 223 height 225
click at [138, 108] on div "date: d.format('M/D/YYYY'), day: [DOMAIN_NAME](), month: d.month() + 1 }; }); }…" at bounding box center [140, 149] width 223 height 225
click at [88, 110] on div "date: d.format('M/D/YYYY'), day: [DOMAIN_NAME](), month: d.month() + 1 }; }); }…" at bounding box center [140, 149] width 223 height 225
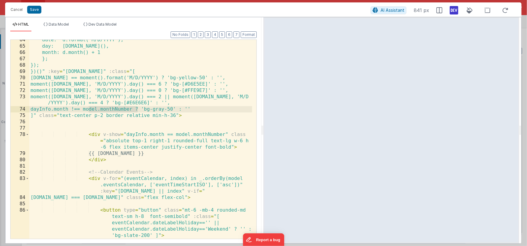
click at [155, 155] on div "date: d.format('M/D/YYYY'), day: [DOMAIN_NAME](), month: d.month() + 1 }; }); }…" at bounding box center [140, 149] width 223 height 225
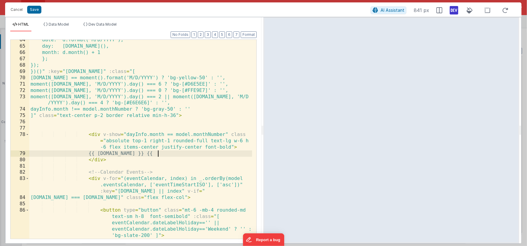
paste textarea
click at [150, 154] on div "date: d.format('M/D/YYYY'), day: [DOMAIN_NAME](), month: d.month() + 1 }; }); }…" at bounding box center [140, 149] width 223 height 225
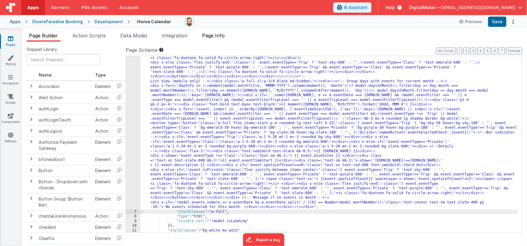
click at [215, 34] on span "Page Info" at bounding box center [213, 36] width 23 height 6
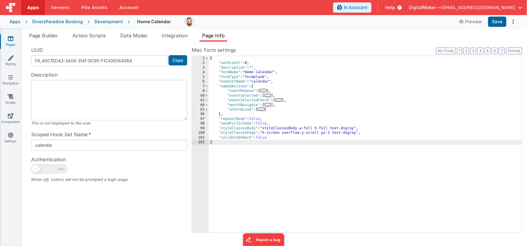
click at [264, 110] on span "..." at bounding box center [261, 109] width 7 height 3
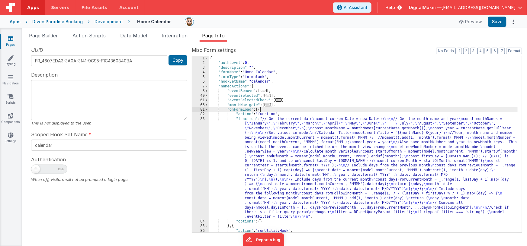
click at [271, 147] on div "{ "authLevel" : 0 , "description" : "" , "formName" : "Home Calendar" , "formTy…" at bounding box center [363, 149] width 309 height 186
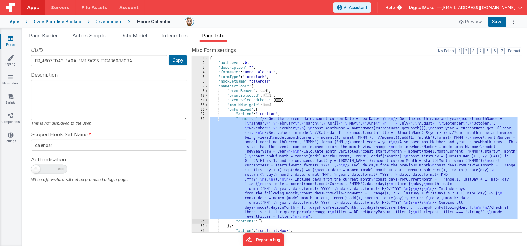
click at [198, 154] on div "83" at bounding box center [200, 168] width 17 height 103
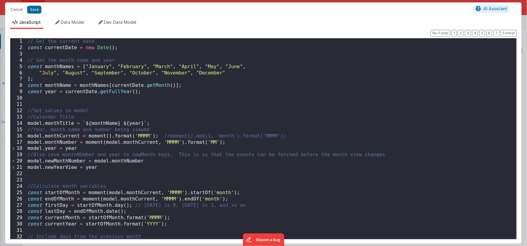
click at [216, 143] on div "// Get the current date const currentDate = new Date ( ) ; // Get the month nam…" at bounding box center [269, 145] width 486 height 214
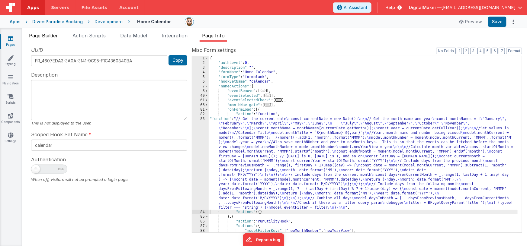
click at [33, 34] on span "Page Builder" at bounding box center [43, 36] width 29 height 6
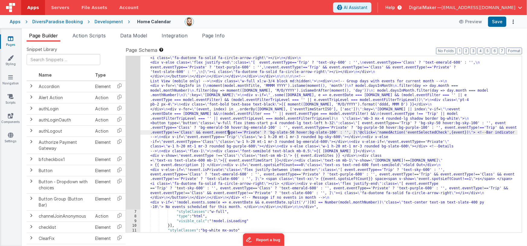
click at [229, 132] on div ""html" : "<div class= \" flex flex-col items-center pb-48 \" > \n\n <!--Title--…" at bounding box center [328, 100] width 377 height 583
click at [129, 125] on div "6" at bounding box center [133, 9] width 14 height 401
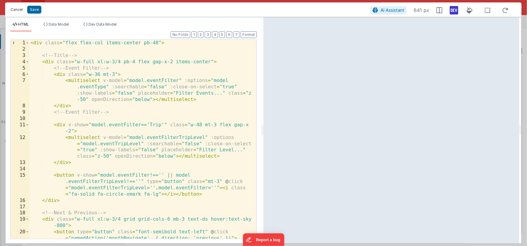
click at [19, 8] on button "Cancel" at bounding box center [17, 9] width 18 height 8
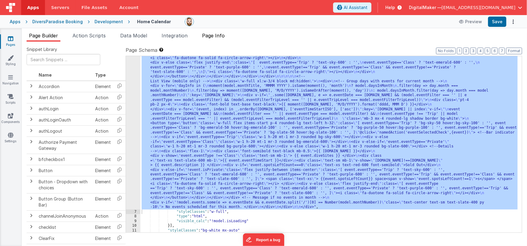
click at [215, 33] on span "Page Info" at bounding box center [213, 36] width 23 height 6
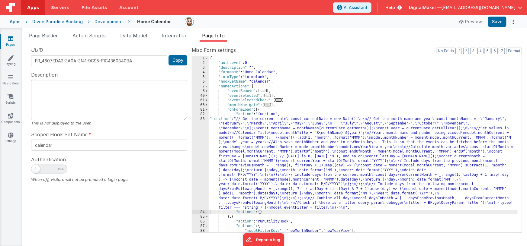
drag, startPoint x: 251, startPoint y: 149, endPoint x: 245, endPoint y: 150, distance: 6.5
click at [251, 149] on div "{ "authLevel" : 0 , "description" : "" , "formName" : "Home Calendar" , "formTy…" at bounding box center [363, 149] width 309 height 186
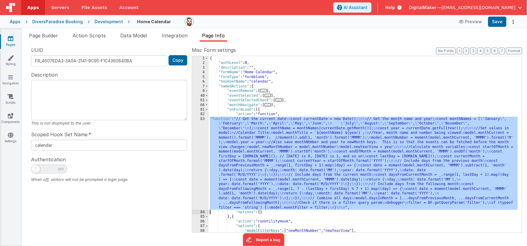
click at [199, 158] on div "83" at bounding box center [200, 163] width 17 height 93
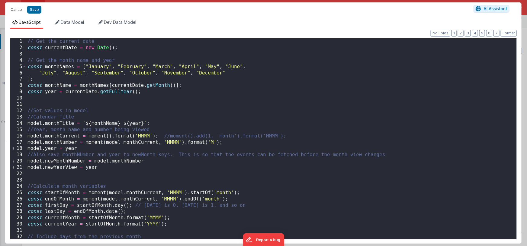
click at [213, 143] on div "// Get the current date const currentDate = new Date ( ) ; // Get the month nam…" at bounding box center [269, 145] width 486 height 214
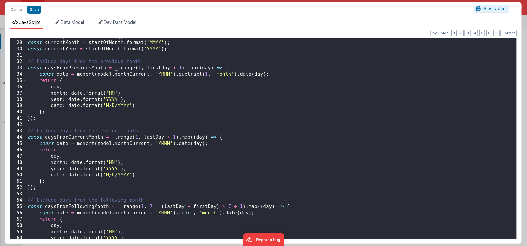
scroll to position [0, 0]
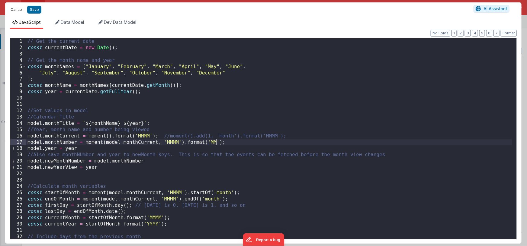
click at [19, 10] on button "Cancel" at bounding box center [17, 9] width 18 height 8
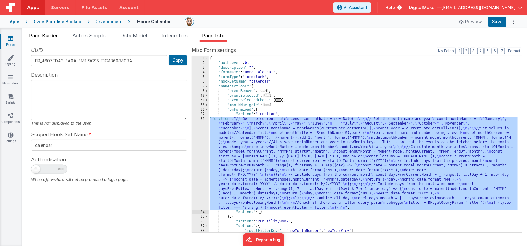
click at [48, 39] on li "Page Builder" at bounding box center [44, 37] width 34 height 10
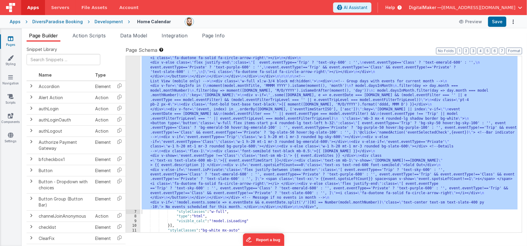
click at [133, 123] on div "6" at bounding box center [133, 9] width 14 height 401
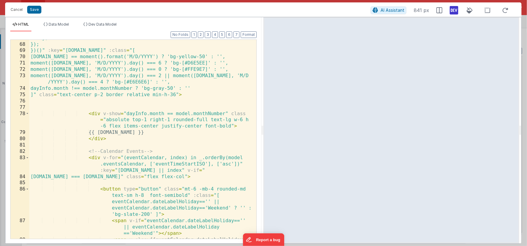
scroll to position [515, 0]
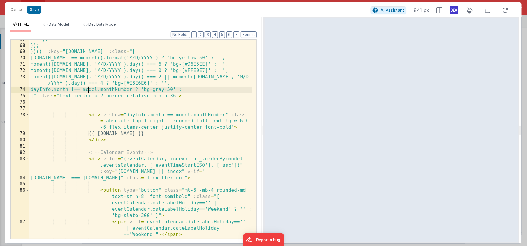
click at [89, 90] on div "}; }); })()" :key = "[DOMAIN_NAME]" :class = "[ [DOMAIN_NAME] == moment().forma…" at bounding box center [140, 145] width 223 height 218
click at [158, 88] on div "}; }); })()" :key = "[DOMAIN_NAME]" :class = "[ [DOMAIN_NAME] == moment().forma…" at bounding box center [140, 145] width 223 height 218
click at [173, 90] on div "}; }); })()" :key = "[DOMAIN_NAME]" :class = "[ [DOMAIN_NAME] == moment().forma…" at bounding box center [140, 145] width 223 height 218
click at [199, 89] on div "}; }); })()" :key = "[DOMAIN_NAME]" :class = "[ [DOMAIN_NAME] == moment().forma…" at bounding box center [140, 145] width 223 height 218
click at [124, 84] on div "}; }); })()" :key = "[DOMAIN_NAME]" :class = "[ [DOMAIN_NAME] == moment().forma…" at bounding box center [140, 145] width 223 height 218
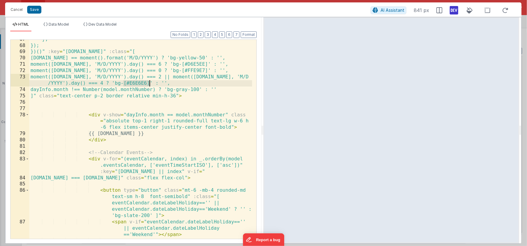
click at [149, 83] on div "}; }); })()" :key = "[DOMAIN_NAME]" :class = "[ [DOMAIN_NAME] == moment().forma…" at bounding box center [140, 145] width 223 height 218
click at [200, 89] on div "}; }); })()" :key = "[DOMAIN_NAME]" :class = "[ [DOMAIN_NAME] == moment().forma…" at bounding box center [140, 145] width 223 height 218
click at [201, 91] on div "}; }); })()" :key = "[DOMAIN_NAME]" :class = "[ [DOMAIN_NAME] == moment().forma…" at bounding box center [140, 145] width 223 height 218
drag, startPoint x: 454, startPoint y: 10, endPoint x: 440, endPoint y: 22, distance: 18.7
click at [454, 10] on icon at bounding box center [454, 10] width 8 height 10
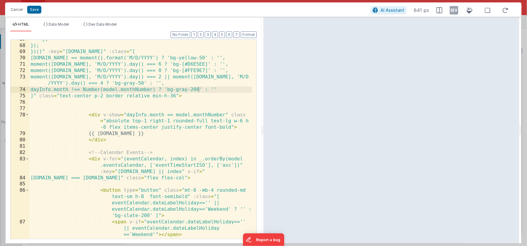
click at [204, 107] on div "}; }); })()" :key = "[DOMAIN_NAME]" :class = "[ [DOMAIN_NAME] == moment().forma…" at bounding box center [140, 145] width 223 height 218
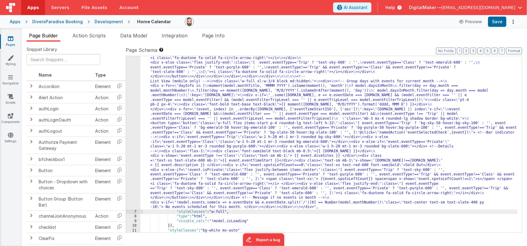
click at [166, 88] on div ""html" : "<div class= \" flex flex-col items-center pb-48 \" > \n\n <!--Title--…" at bounding box center [328, 100] width 377 height 583
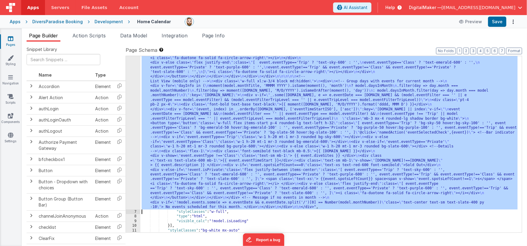
click at [134, 88] on div "6" at bounding box center [133, 9] width 14 height 401
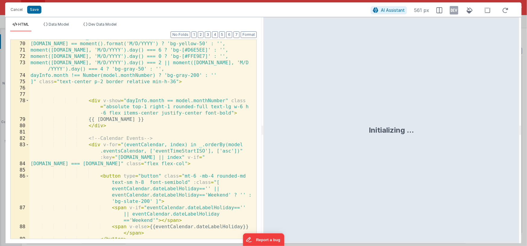
scroll to position [593, 0]
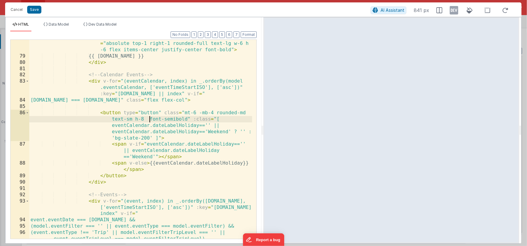
click at [149, 120] on div "< div v-show = "dayInfo.month == model.monthNumber" class = "absolute top-1 rig…" at bounding box center [140, 149] width 223 height 231
click at [451, 12] on icon at bounding box center [454, 10] width 8 height 10
click at [148, 120] on div "< div v-show = "dayInfo.month == model.monthNumber" class = "absolute top-1 rig…" at bounding box center [140, 149] width 223 height 231
click at [144, 139] on div "< div v-show = "dayInfo.month == model.monthNumber" class = "absolute top-1 rig…" at bounding box center [140, 149] width 223 height 231
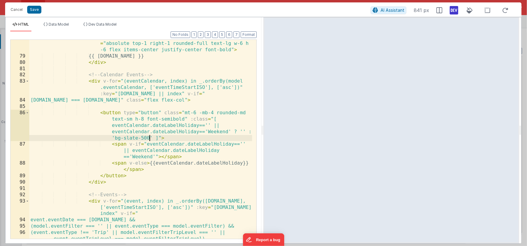
click at [149, 138] on div "< div v-show = "dayInfo.month == model.monthNumber" class = "absolute top-1 rig…" at bounding box center [140, 149] width 223 height 231
click at [133, 138] on div "< div v-show = "dayInfo.month == model.monthNumber" class = "absolute top-1 rig…" at bounding box center [140, 149] width 223 height 231
click at [142, 120] on div "< div v-show = "dayInfo.month == model.monthNumber" class = "absolute top-1 rig…" at bounding box center [140, 149] width 223 height 231
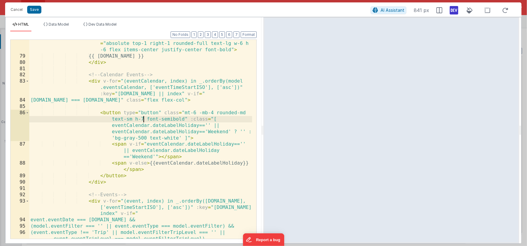
click at [165, 130] on div "< div v-show = "dayInfo.month == model.monthNumber" class = "absolute top-1 rig…" at bounding box center [140, 149] width 223 height 231
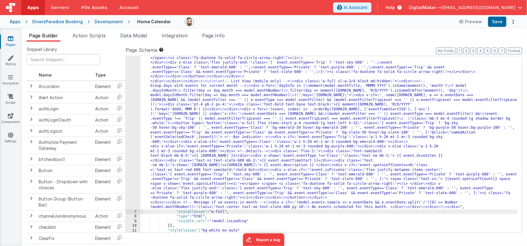
click at [183, 106] on div ""html" : "<div class= \" flex flex-col items-center pb-48 \" > \n\n <!--Title--…" at bounding box center [328, 100] width 377 height 583
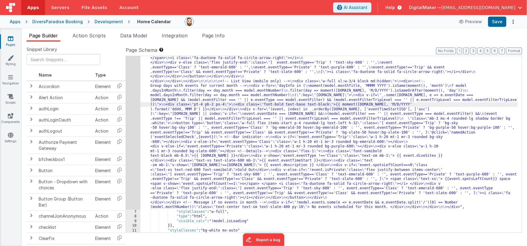
click at [133, 102] on div "6" at bounding box center [133, 9] width 14 height 401
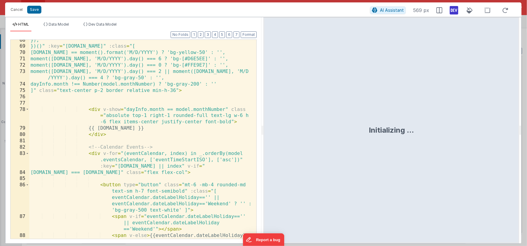
scroll to position [520, 0]
click at [198, 59] on div "}); })()" :key = "[DOMAIN_NAME]" :class = "[ [DOMAIN_NAME] == moment().format('…" at bounding box center [140, 146] width 223 height 218
click at [197, 65] on div "}); })()" :key = "[DOMAIN_NAME]" :class = "[ [DOMAIN_NAME] == moment().format('…" at bounding box center [140, 146] width 223 height 218
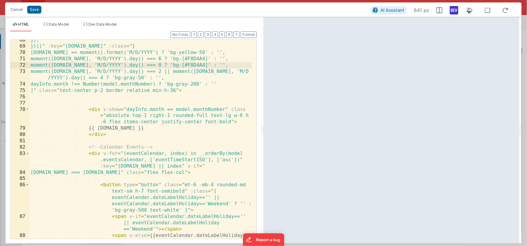
click at [198, 60] on div "}); })()" :key = "[DOMAIN_NAME]" :class = "[ [DOMAIN_NAME] == moment().format('…" at bounding box center [140, 146] width 223 height 218
click at [196, 66] on div "}); })()" :key = "[DOMAIN_NAME]" :class = "[ [DOMAIN_NAME] == moment().format('…" at bounding box center [140, 146] width 223 height 218
click at [165, 65] on div "}); })()" :key = "[DOMAIN_NAME]" :class = "[ [DOMAIN_NAME] == moment().format('…" at bounding box center [140, 146] width 223 height 218
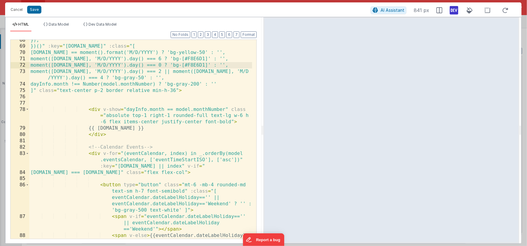
click at [37, 65] on div "}); })()" :key = "[DOMAIN_NAME]" :class = "[ [DOMAIN_NAME] == moment().format('…" at bounding box center [140, 146] width 223 height 218
click at [165, 59] on div "}); })()" :key = "[DOMAIN_NAME]" :class = "[ [DOMAIN_NAME] == moment().format('…" at bounding box center [140, 146] width 223 height 218
click at [454, 10] on icon at bounding box center [454, 10] width 8 height 10
click at [200, 84] on div "}); })()" :key = "[DOMAIN_NAME]" :class = "[ [DOMAIN_NAME] == moment().format('…" at bounding box center [140, 146] width 223 height 218
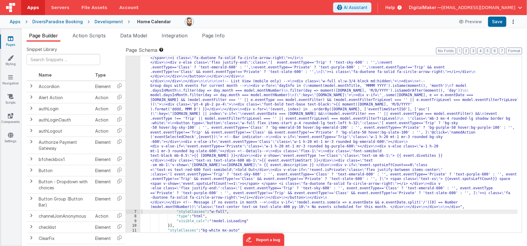
click at [178, 96] on div ""html" : "<div class= \" flex flex-col items-center pb-48 \" > \n\n <!--Title--…" at bounding box center [328, 100] width 377 height 583
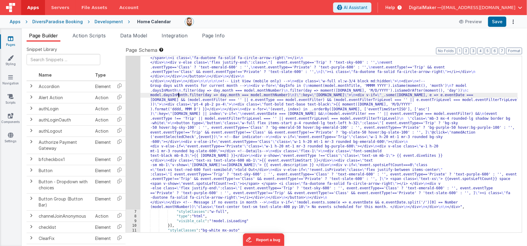
click at [132, 99] on div "6" at bounding box center [133, 9] width 14 height 401
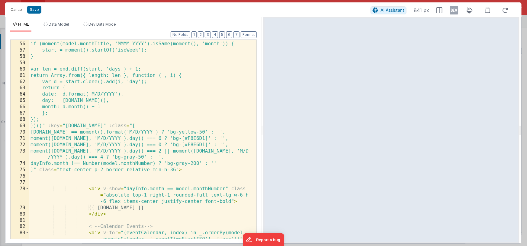
scroll to position [441, 0]
click at [199, 139] on div "// If it's the *current* month, jump start forward to [DATE] if (moment(model.m…" at bounding box center [140, 146] width 223 height 225
click at [198, 145] on div "// If it's the *current* month, jump start forward to [DATE] if (moment(model.m…" at bounding box center [140, 146] width 223 height 225
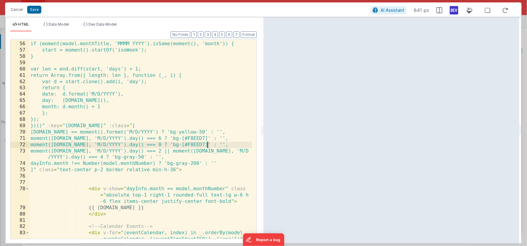
click at [458, 13] on icon at bounding box center [454, 10] width 8 height 10
click at [206, 100] on div "// If it's the *current* month, jump start forward to [DATE] if (moment(model.m…" at bounding box center [140, 146] width 223 height 225
click at [454, 12] on icon at bounding box center [454, 10] width 8 height 10
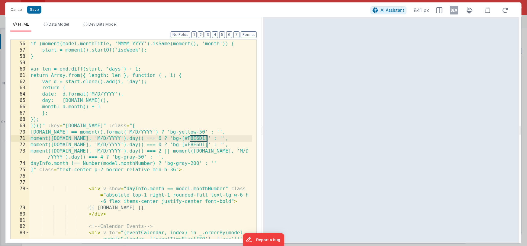
click at [202, 105] on div "// If it's the *current* month, jump start forward to [DATE] if (moment(model.m…" at bounding box center [140, 146] width 223 height 225
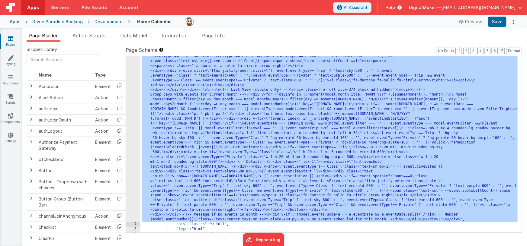
scroll to position [271, 0]
